Goal: Find contact information: Find contact information

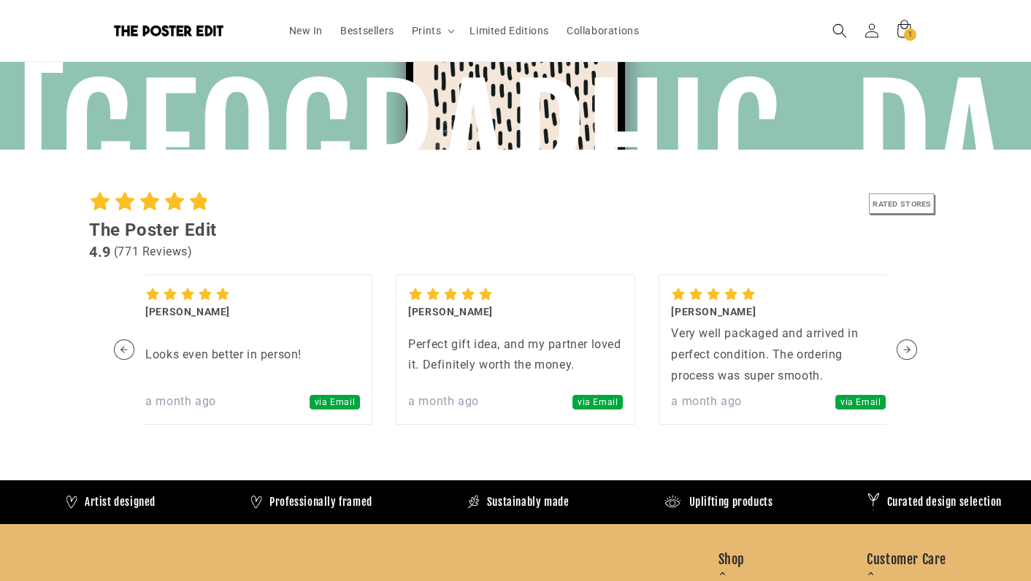
click at [589, 403] on span "via Email" at bounding box center [597, 402] width 50 height 15
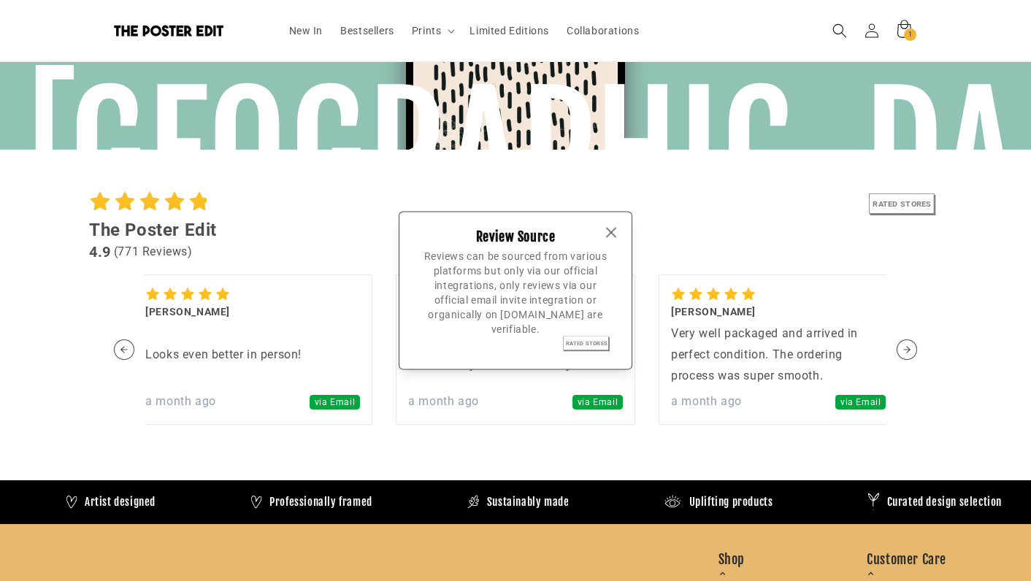
click at [609, 231] on icon "button" at bounding box center [611, 233] width 9 height 9
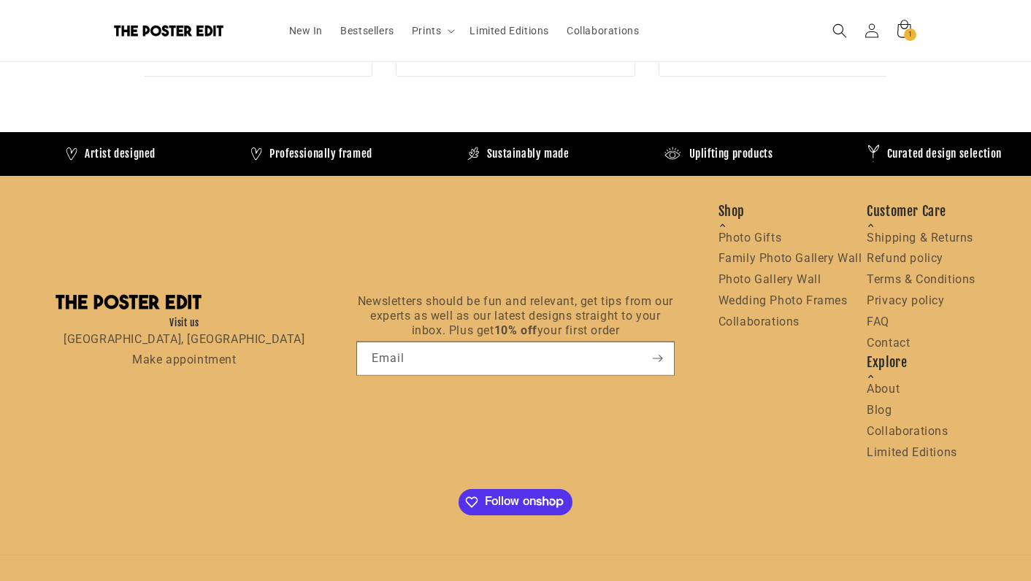
click at [184, 360] on link "Make appointment" at bounding box center [184, 360] width 104 height 14
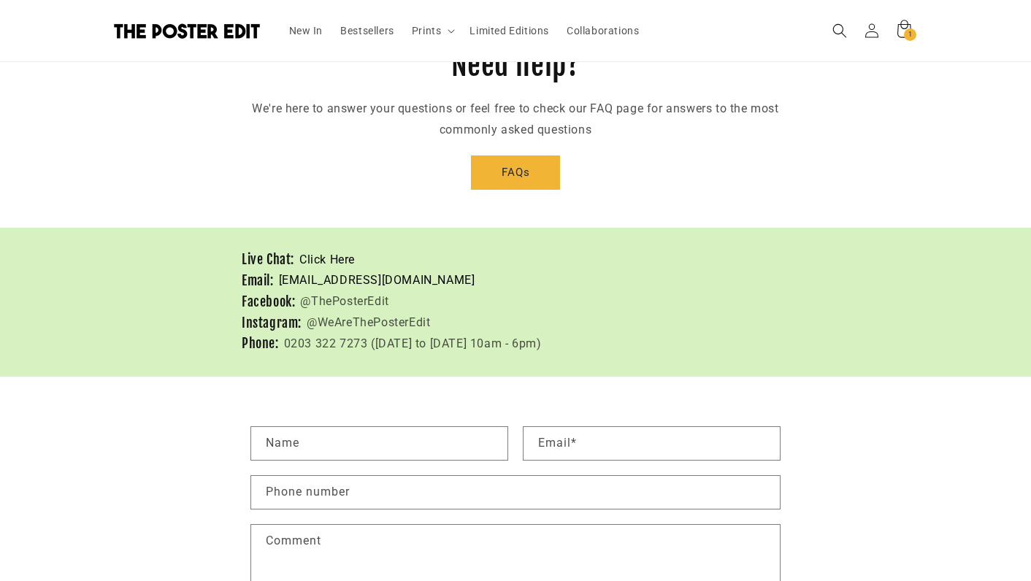
scroll to position [112, 0]
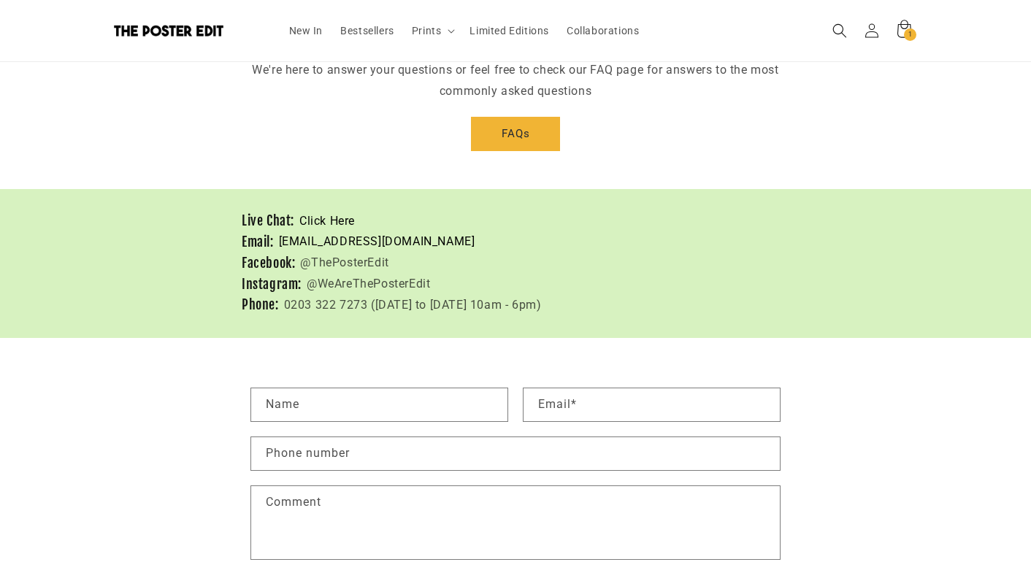
click at [377, 282] on div "@WeAreThePosterEdit" at bounding box center [368, 284] width 123 height 21
click at [450, 272] on div "Facebook: @ThePosterEdit" at bounding box center [516, 263] width 548 height 21
drag, startPoint x: 302, startPoint y: 259, endPoint x: 398, endPoint y: 259, distance: 96.4
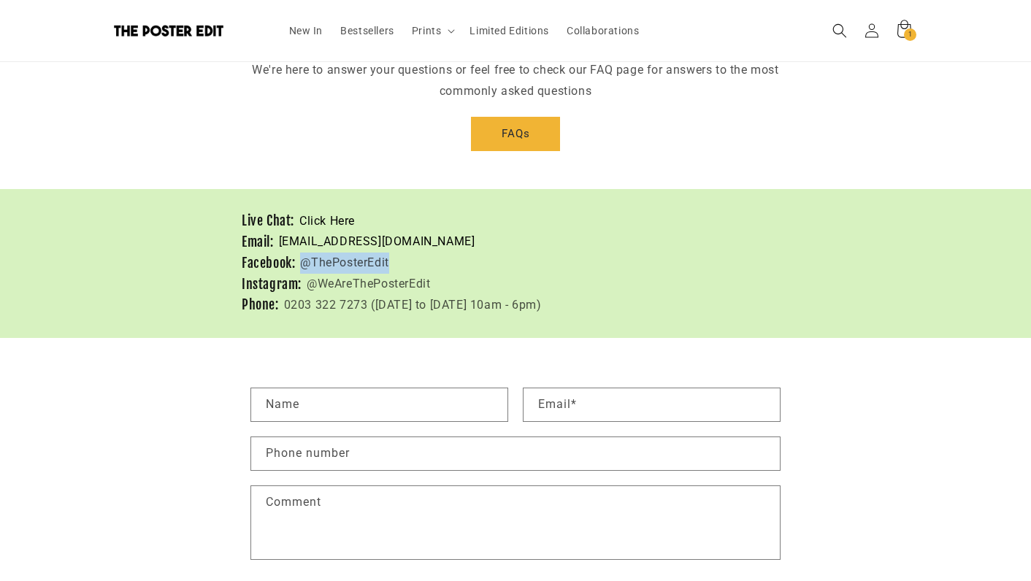
click at [396, 259] on div "Facebook: @ThePosterEdit" at bounding box center [516, 263] width 548 height 21
click at [452, 268] on div "Facebook: @ThePosterEdit" at bounding box center [516, 263] width 548 height 21
drag, startPoint x: 448, startPoint y: 279, endPoint x: 303, endPoint y: 279, distance: 145.3
click at [303, 279] on div "Instagram: @WeAreThePosterEdit" at bounding box center [516, 284] width 548 height 21
copy div "@WeAreThePosterEdit"
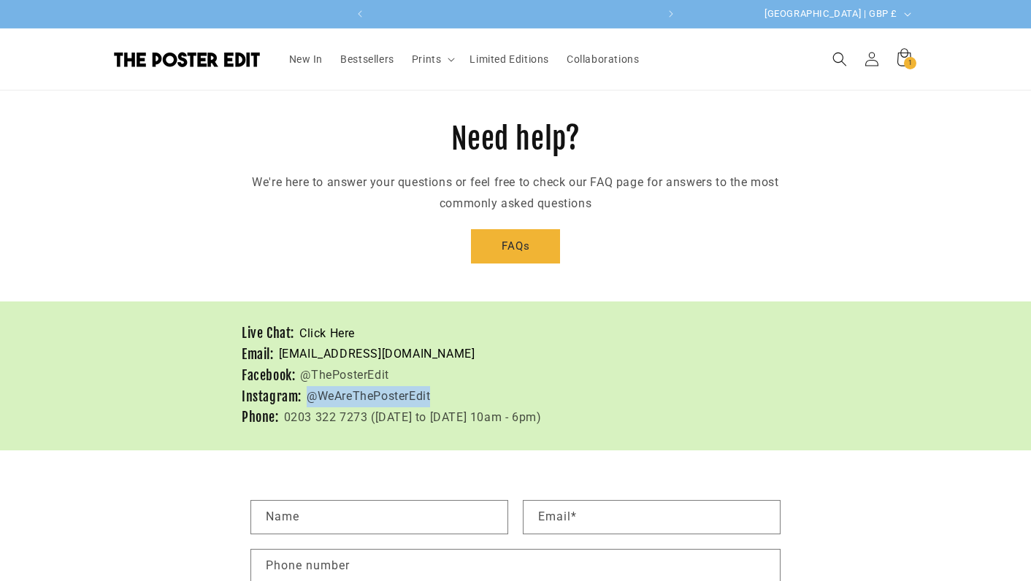
scroll to position [0, 0]
click at [677, 220] on div "Need help? We're here to answer your questions or feel free to check our FAQ pa…" at bounding box center [515, 192] width 569 height 144
